Goal: Information Seeking & Learning: Learn about a topic

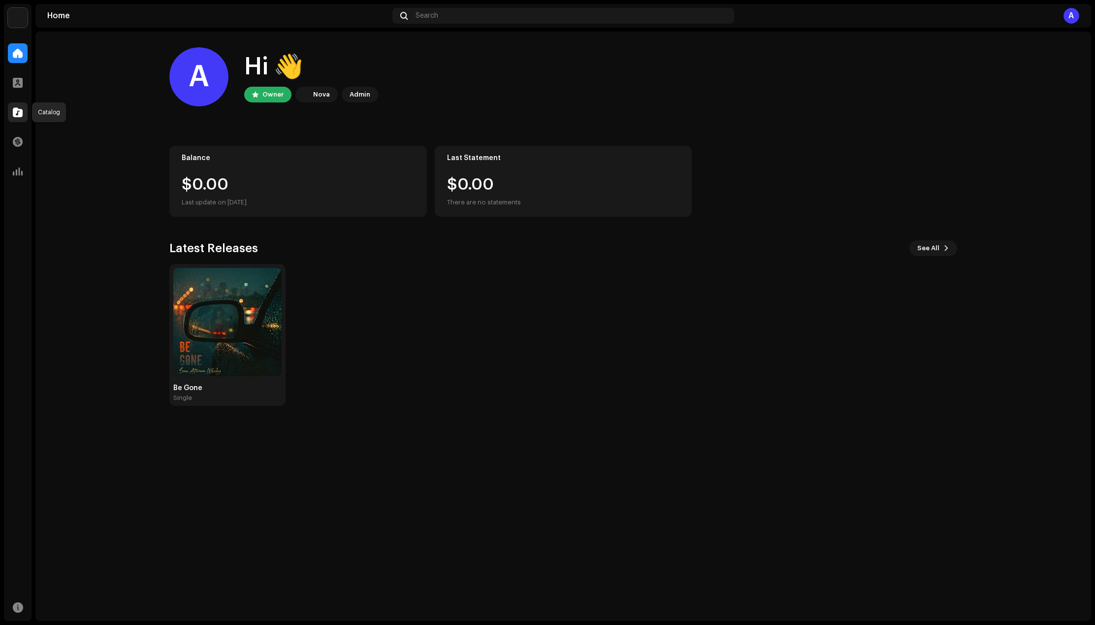
click at [17, 113] on span at bounding box center [18, 112] width 10 height 8
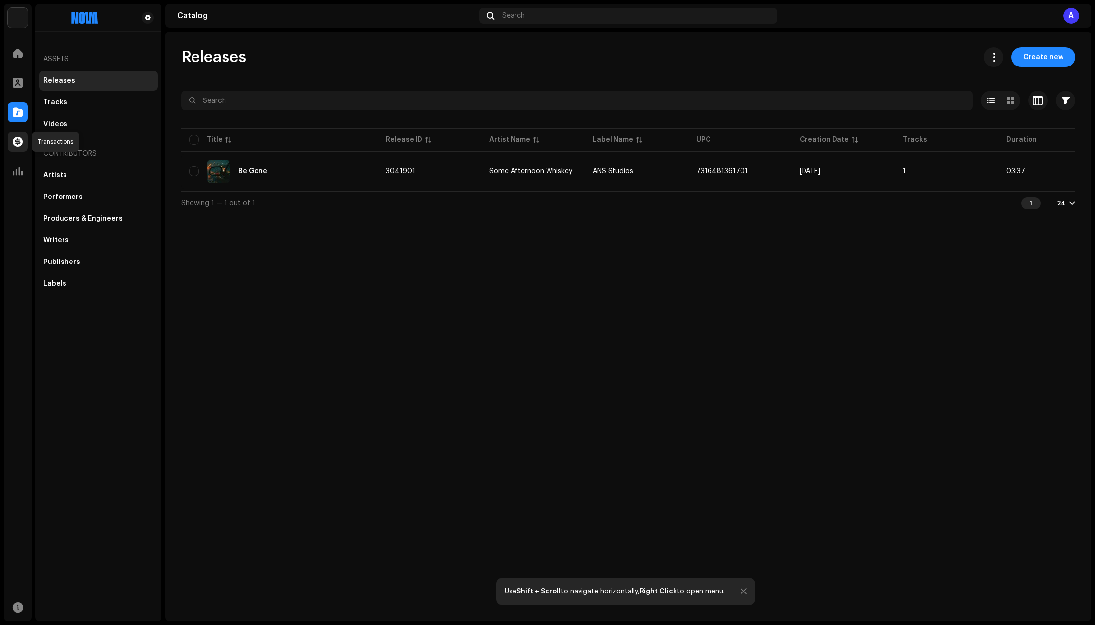
click at [15, 141] on span at bounding box center [18, 142] width 10 height 8
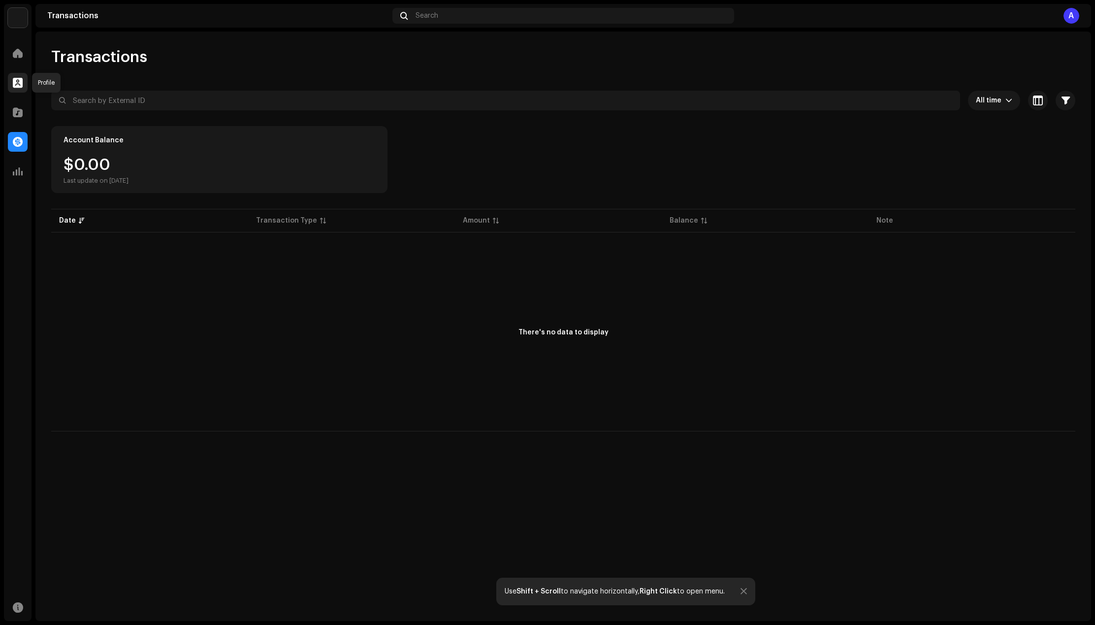
click at [20, 79] on span at bounding box center [18, 83] width 10 height 8
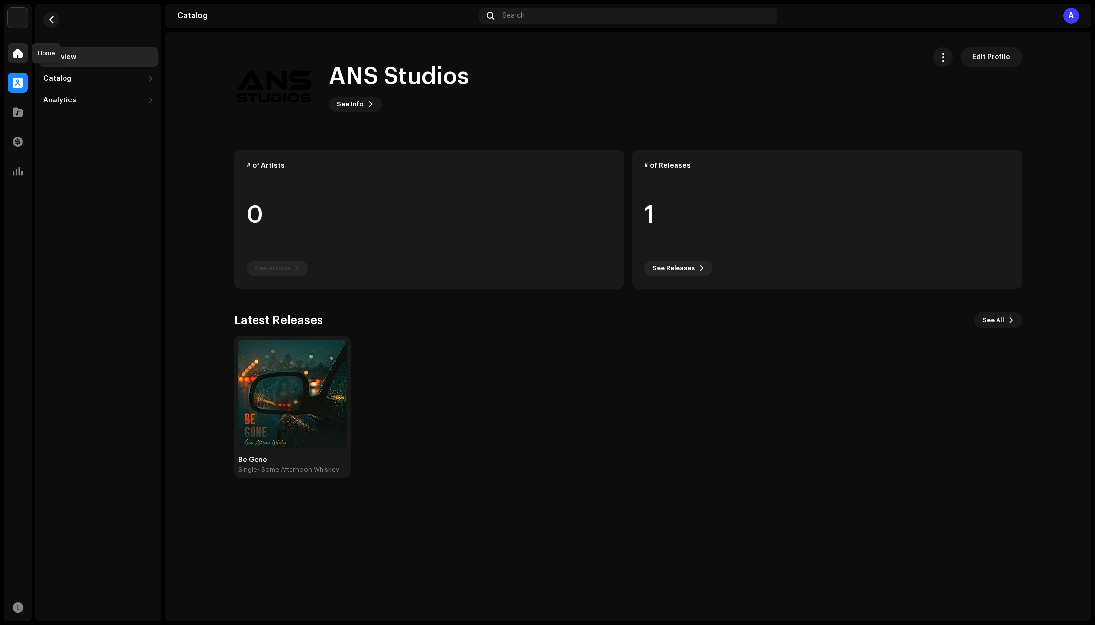
click at [10, 55] on div at bounding box center [18, 53] width 20 height 20
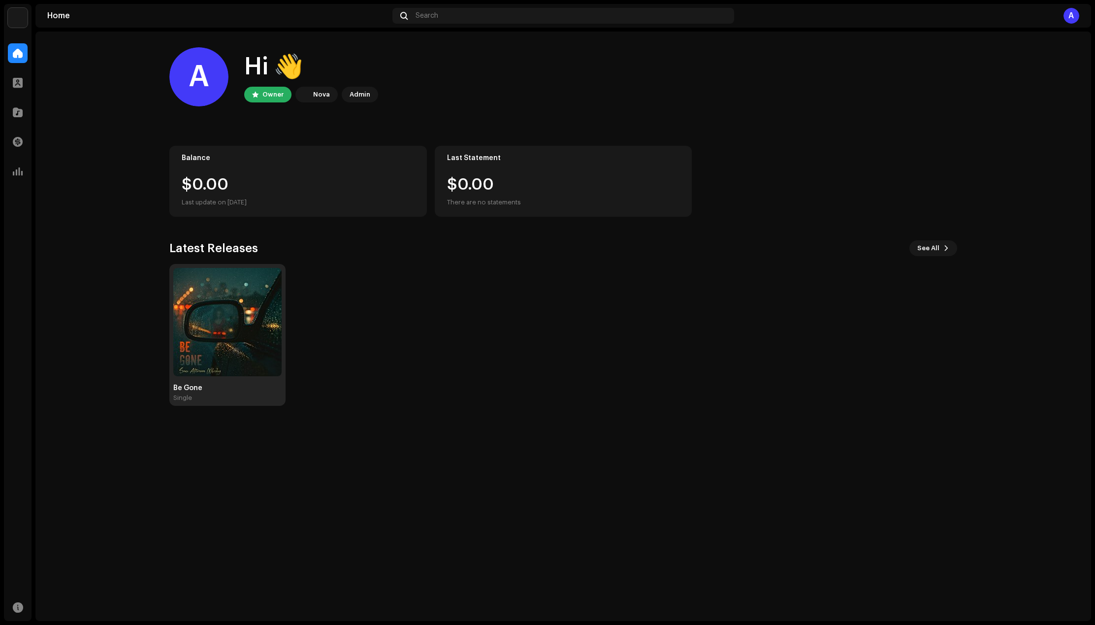
click at [247, 292] on img at bounding box center [227, 322] width 108 height 108
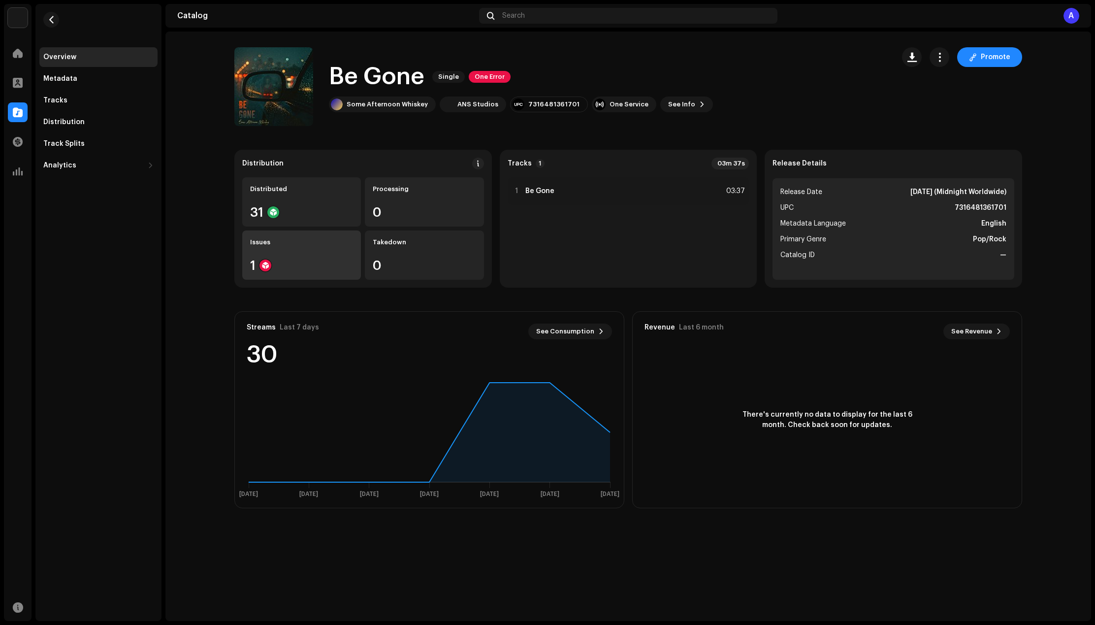
click at [301, 261] on div "1" at bounding box center [301, 265] width 103 height 13
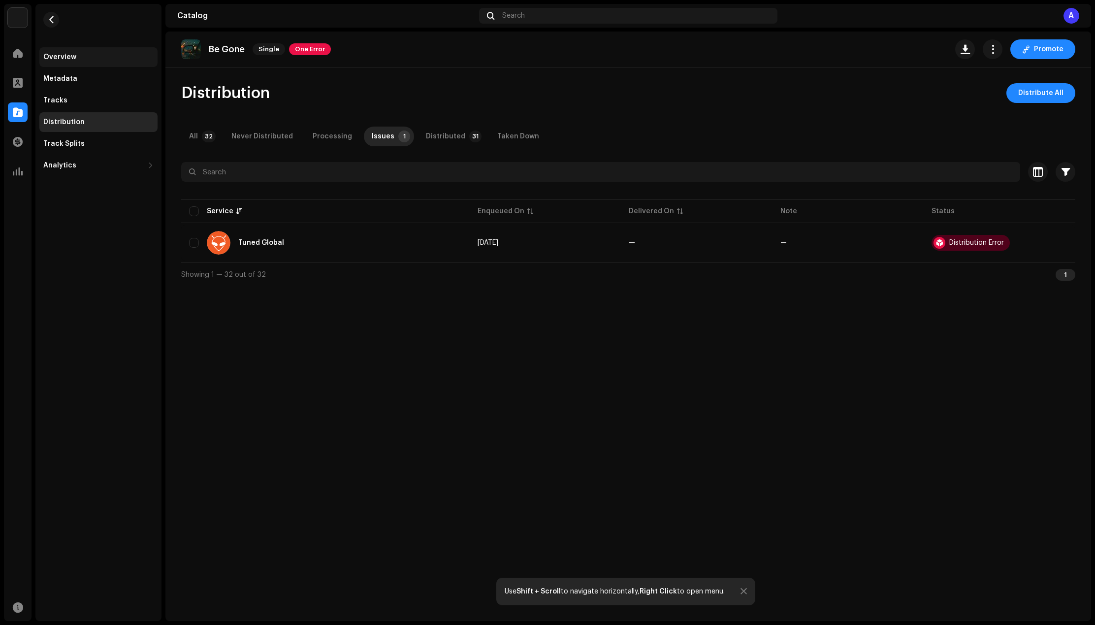
click at [80, 53] on div "Overview" at bounding box center [98, 57] width 110 height 8
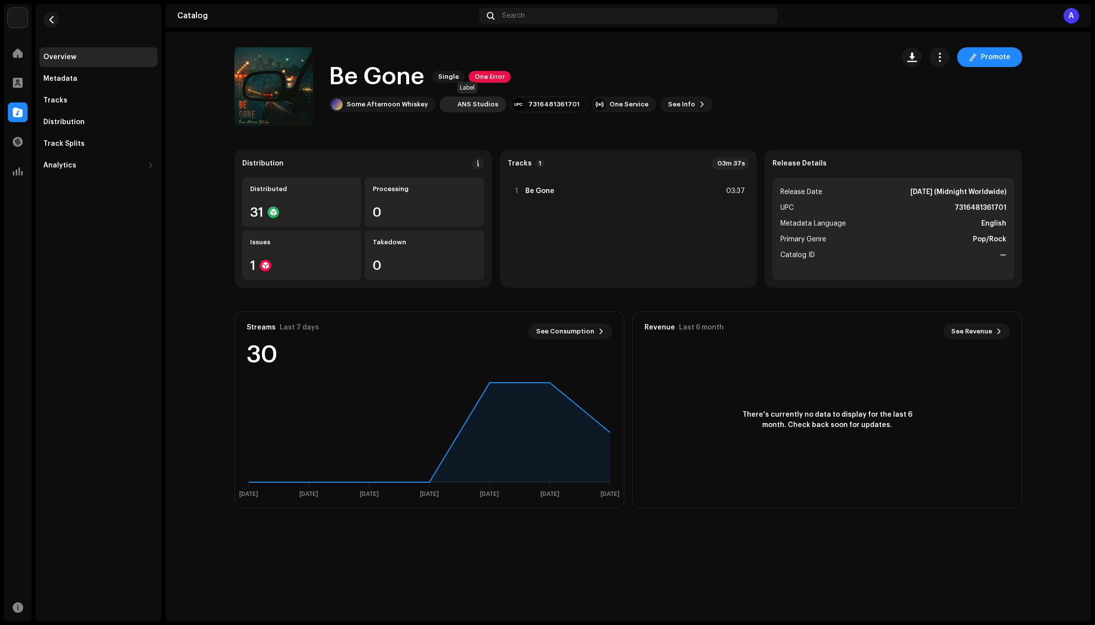
click at [475, 108] on div "ANS Studios" at bounding box center [473, 105] width 66 height 16
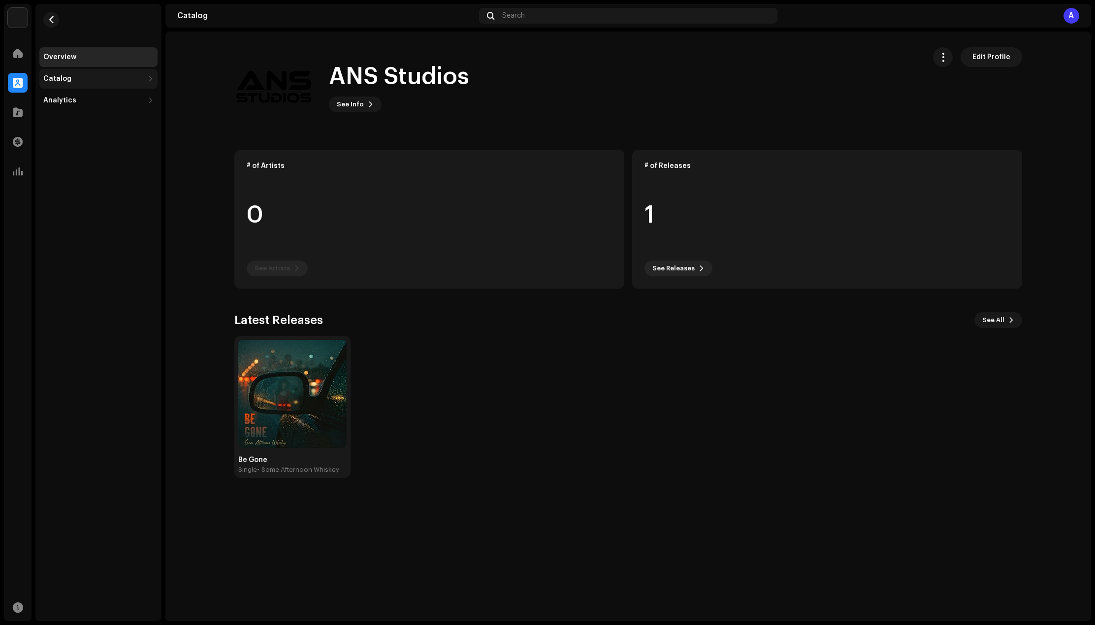
click at [70, 72] on div "Catalog" at bounding box center [98, 79] width 118 height 20
click at [84, 98] on div "Releases" at bounding box center [100, 101] width 106 height 8
